Goal: Transaction & Acquisition: Purchase product/service

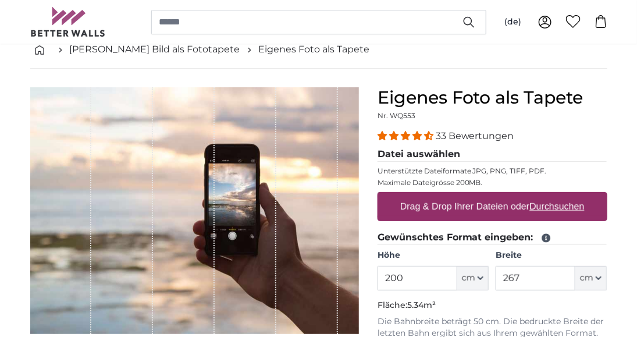
scroll to position [121, 0]
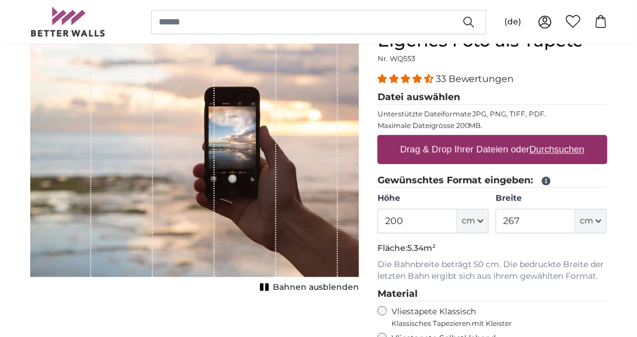
click at [474, 150] on label "Drag & Drop Ihrer Dateien oder Durchsuchen" at bounding box center [493, 149] width 194 height 23
click at [474, 139] on input "Drag & Drop Ihrer Dateien oder Durchsuchen" at bounding box center [493, 136] width 230 height 3
type input "**********"
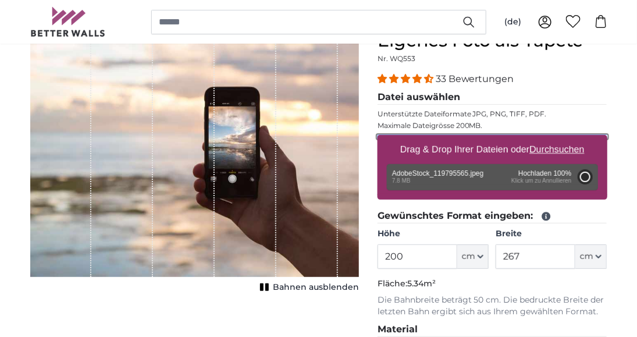
type input "300"
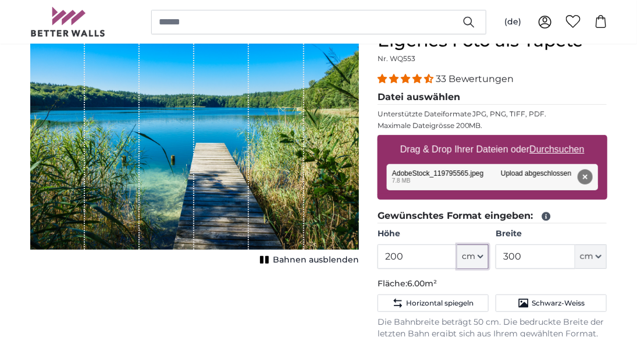
click at [481, 257] on icon "button" at bounding box center [480, 257] width 5 height 2
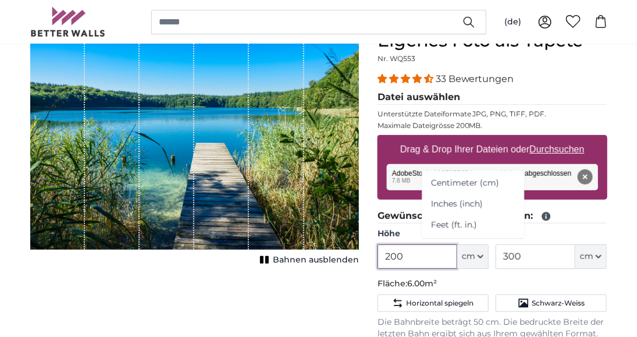
click at [404, 258] on input "200" at bounding box center [418, 256] width 80 height 24
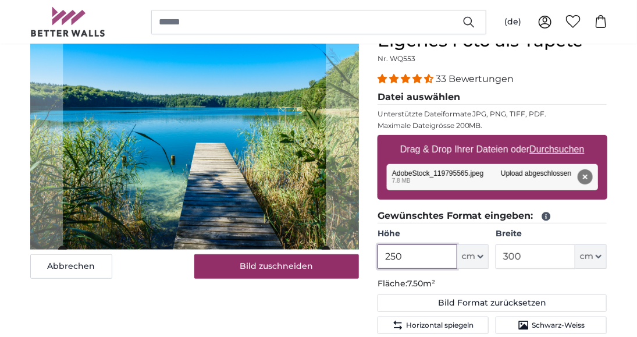
type input "250"
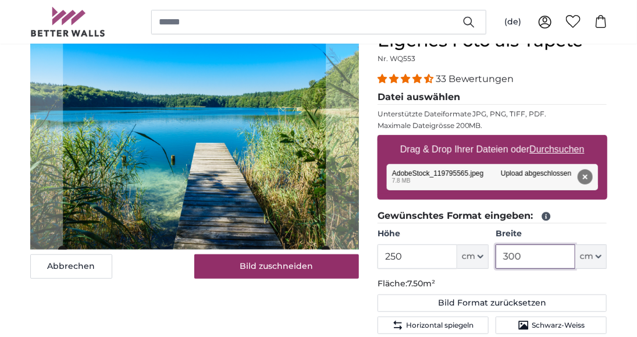
click at [531, 257] on input "300" at bounding box center [536, 256] width 80 height 24
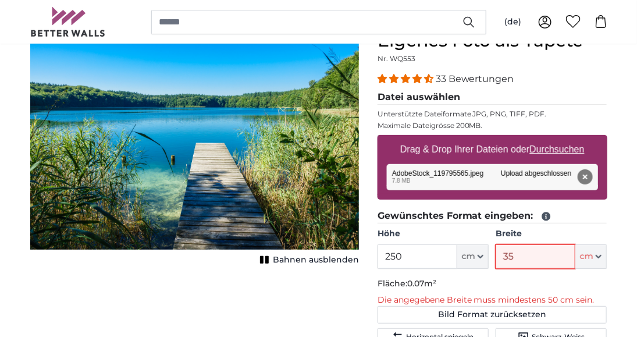
type input "350"
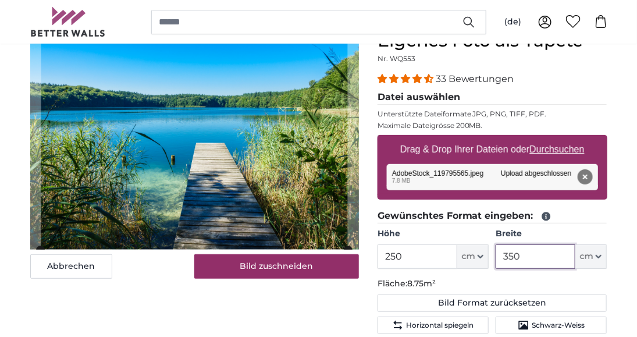
type input "350"
click at [342, 298] on div "Abbrechen Bild zuschneiden Bahnen ausblenden" at bounding box center [194, 332] width 347 height 604
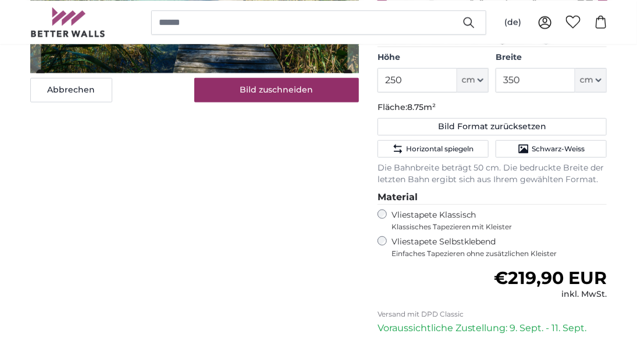
scroll to position [303, 0]
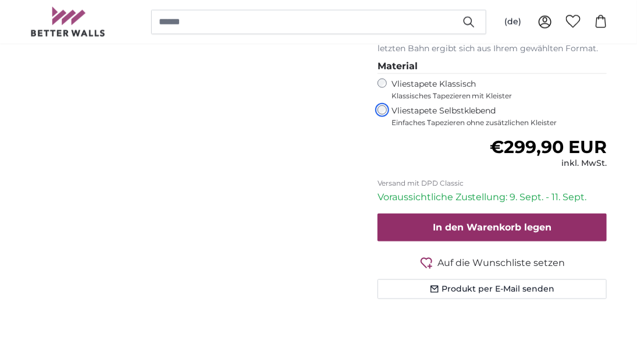
scroll to position [484, 0]
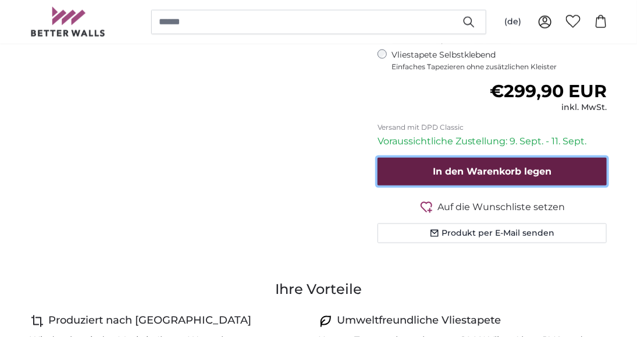
click at [439, 172] on span "In den Warenkorb legen" at bounding box center [492, 171] width 119 height 11
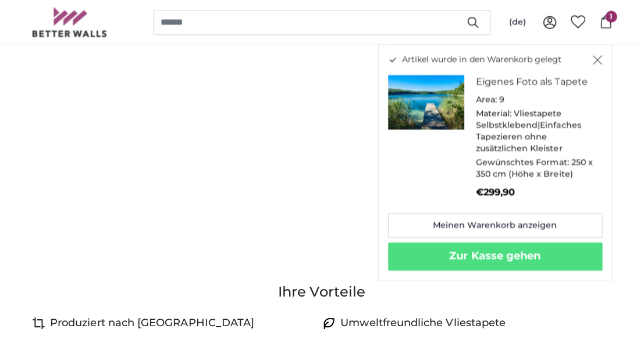
scroll to position [485, 0]
